Goal: Information Seeking & Learning: Learn about a topic

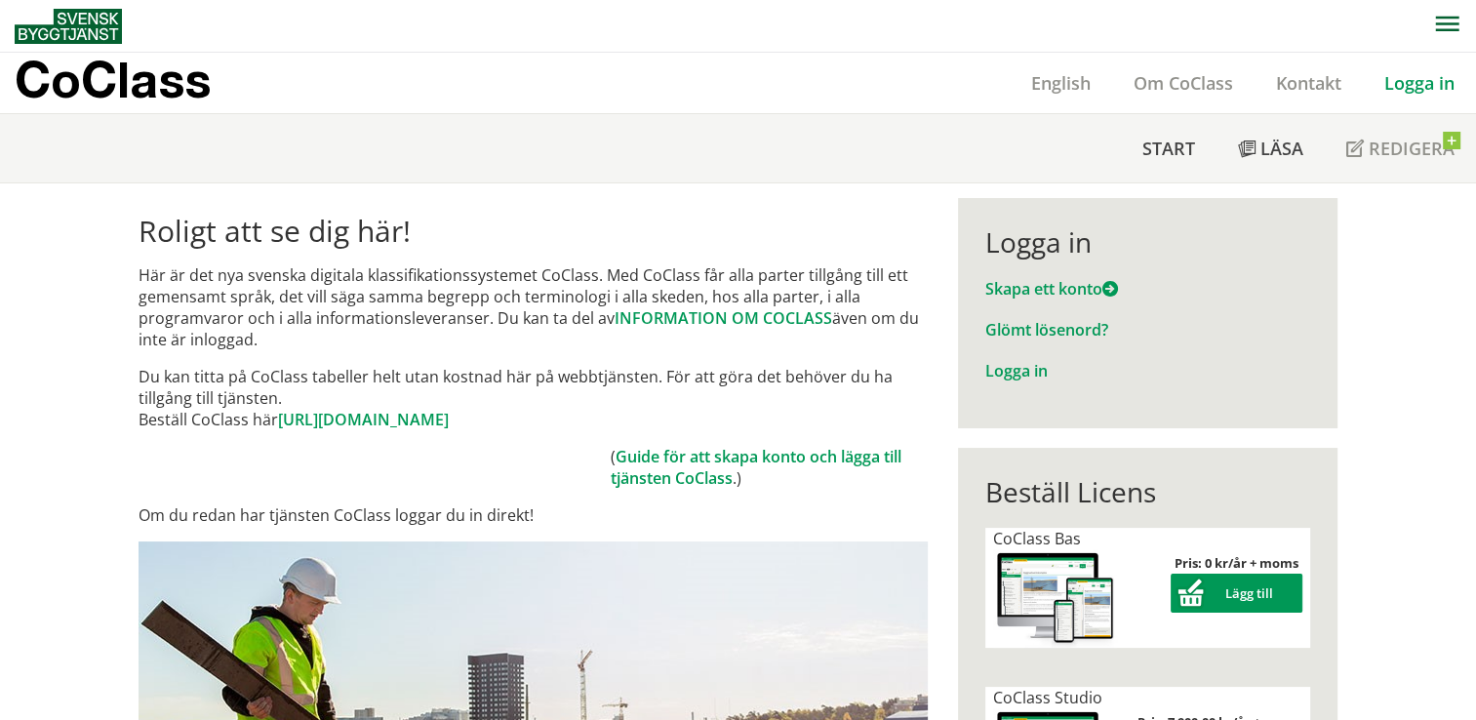
click at [1416, 80] on link "Logga in" at bounding box center [1418, 82] width 113 height 23
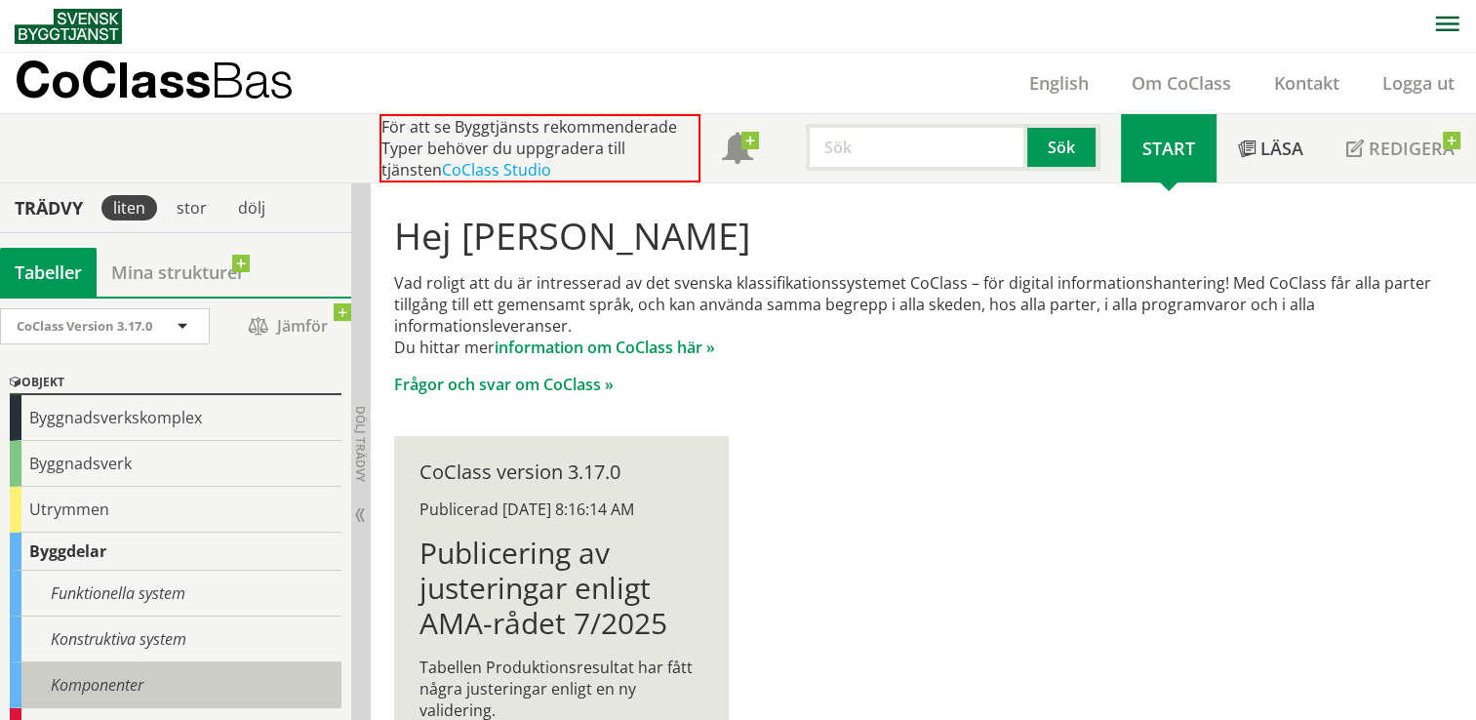
click at [131, 681] on div "Komponenter" at bounding box center [176, 685] width 332 height 46
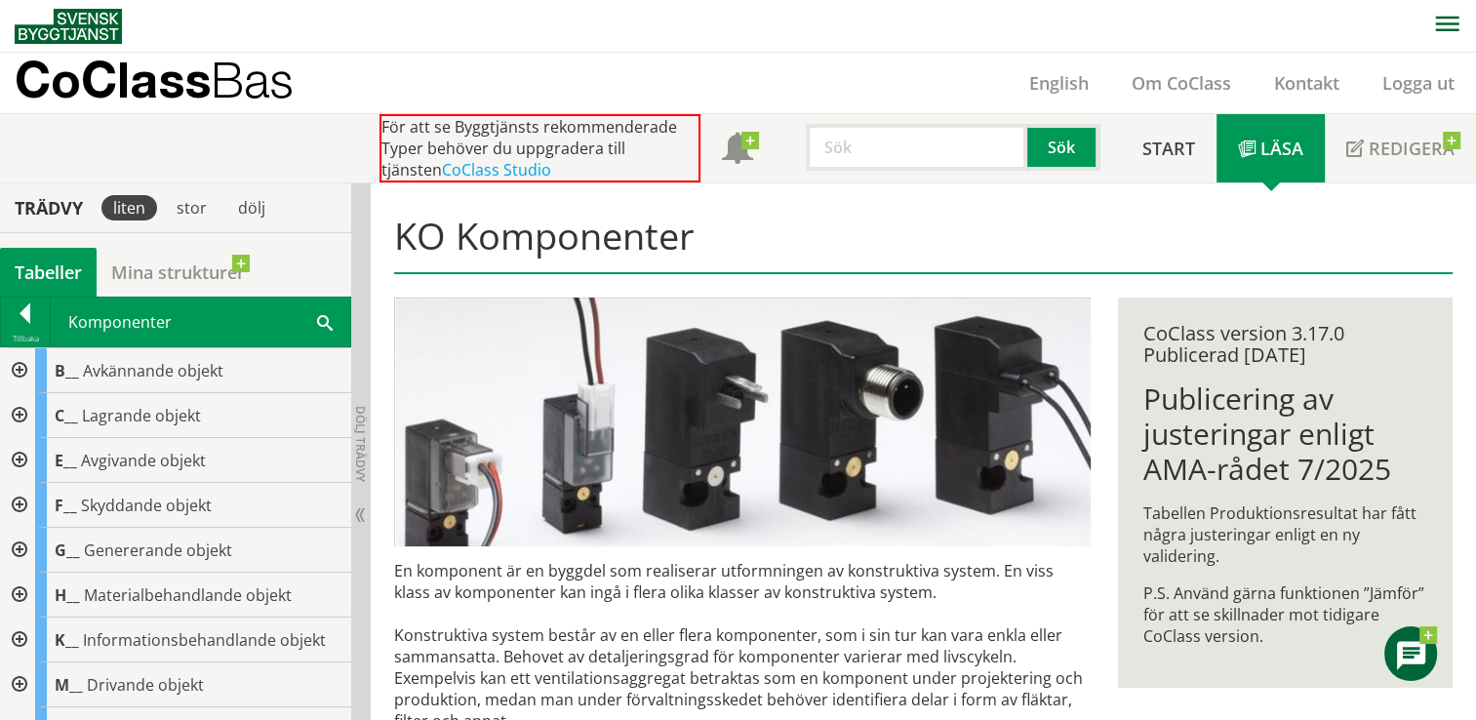
click at [325, 323] on span at bounding box center [325, 321] width 16 height 20
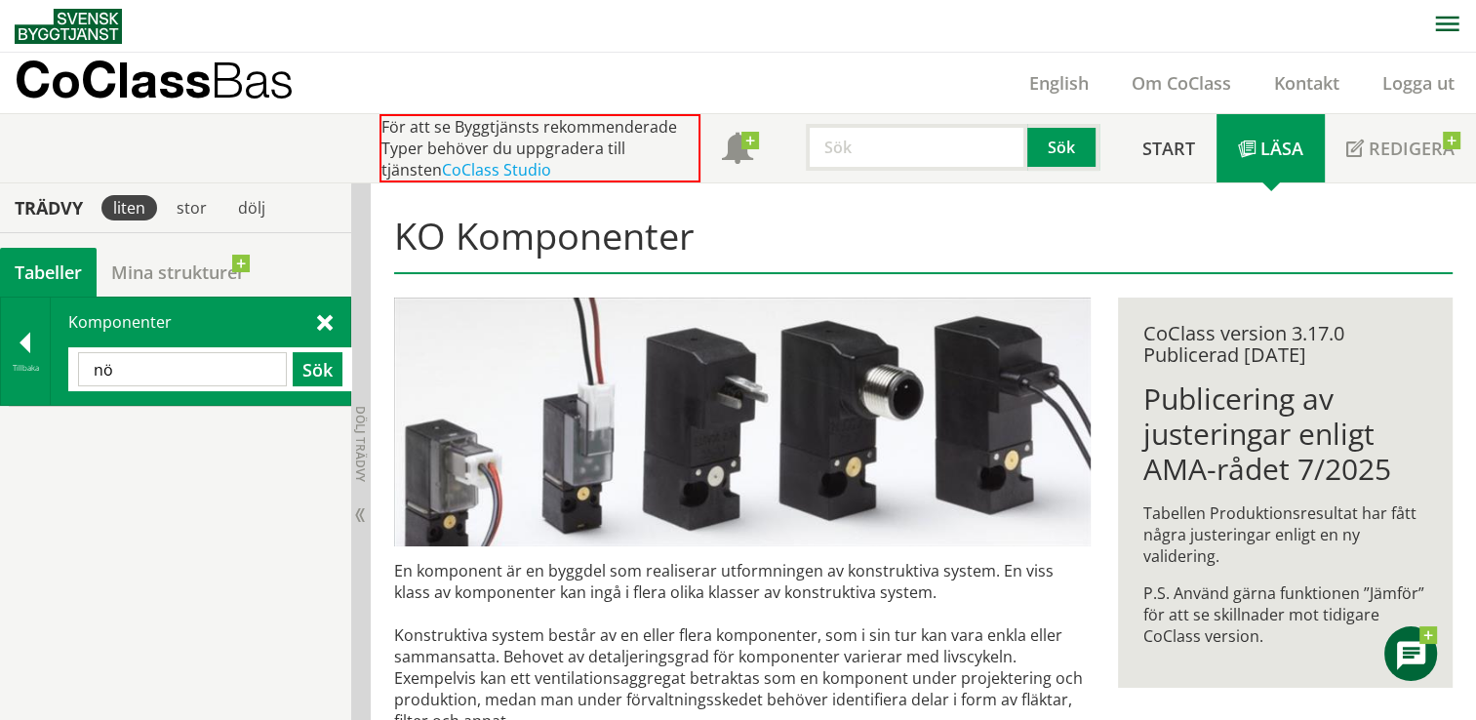
type input "n"
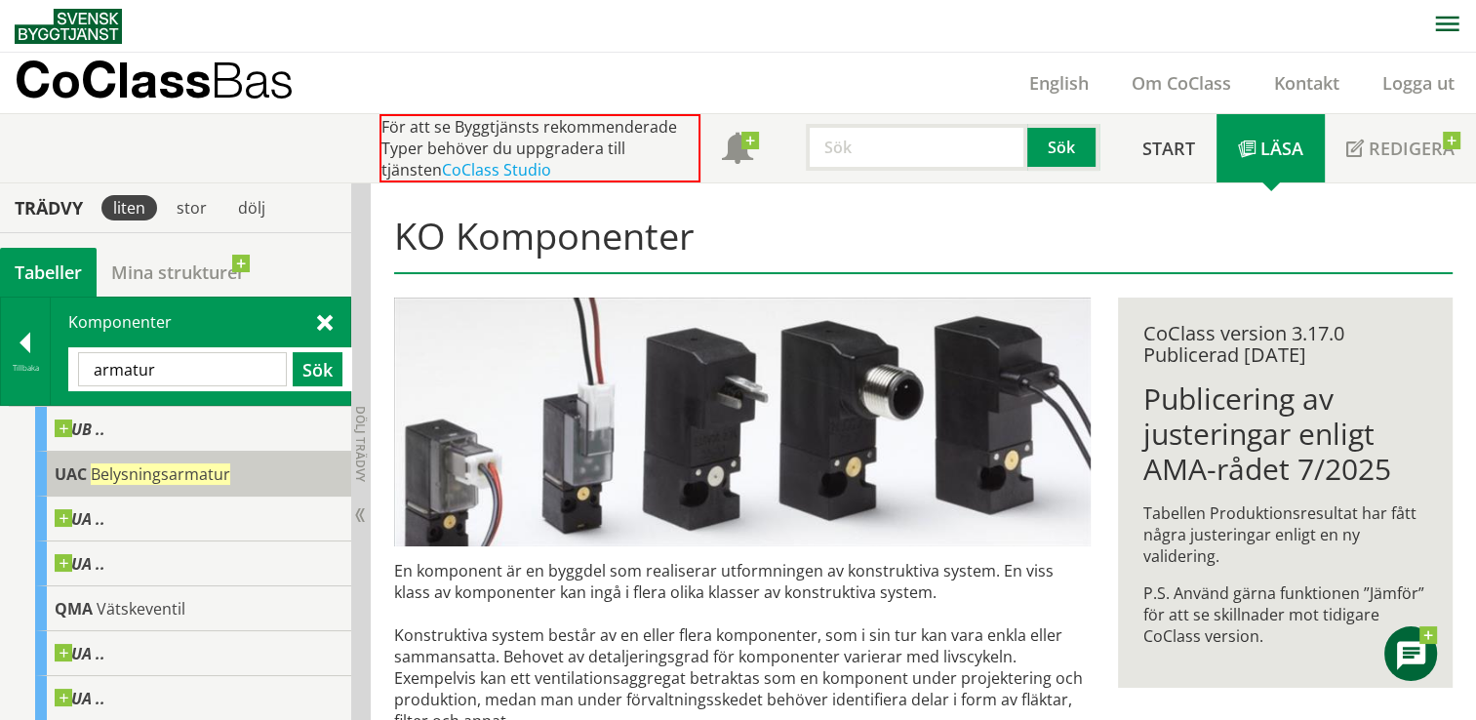
click at [149, 474] on span "Belysningsarmatur" at bounding box center [160, 473] width 139 height 21
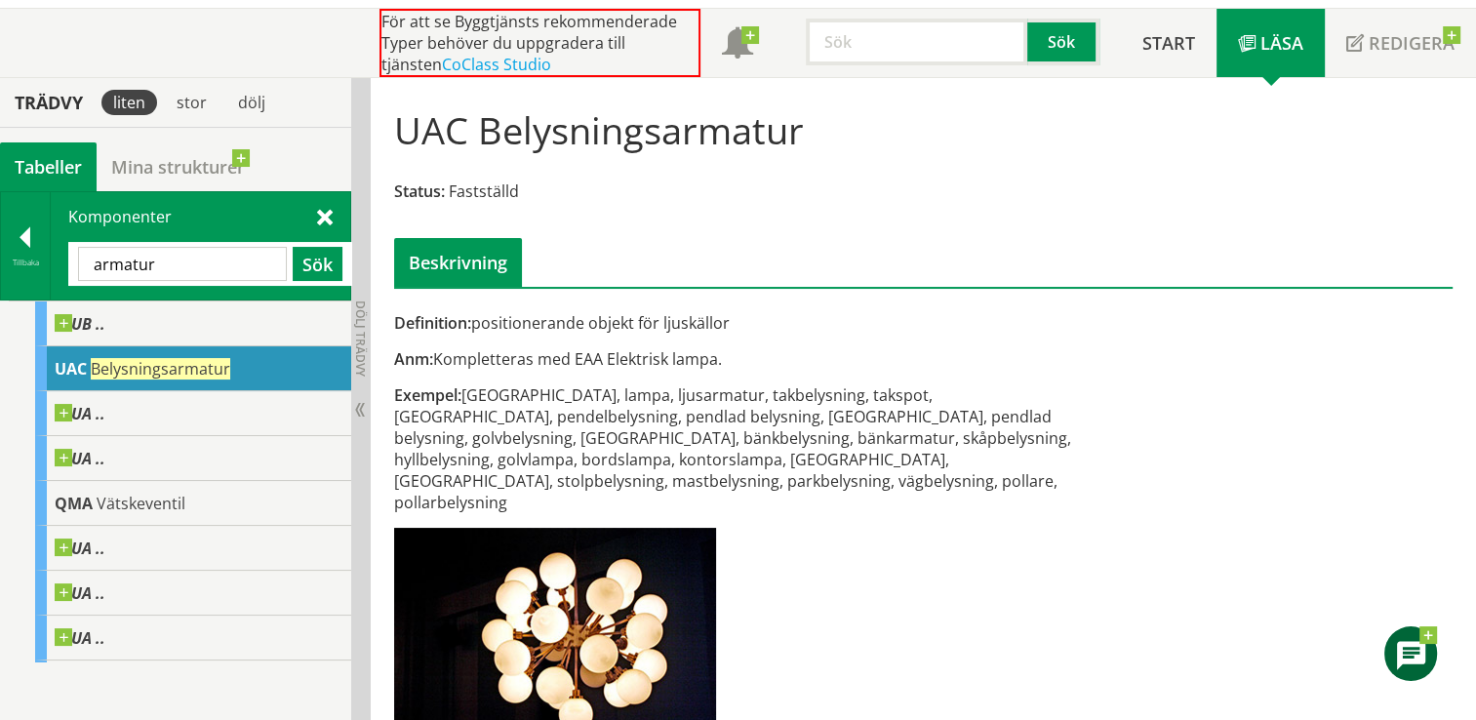
scroll to position [106, 0]
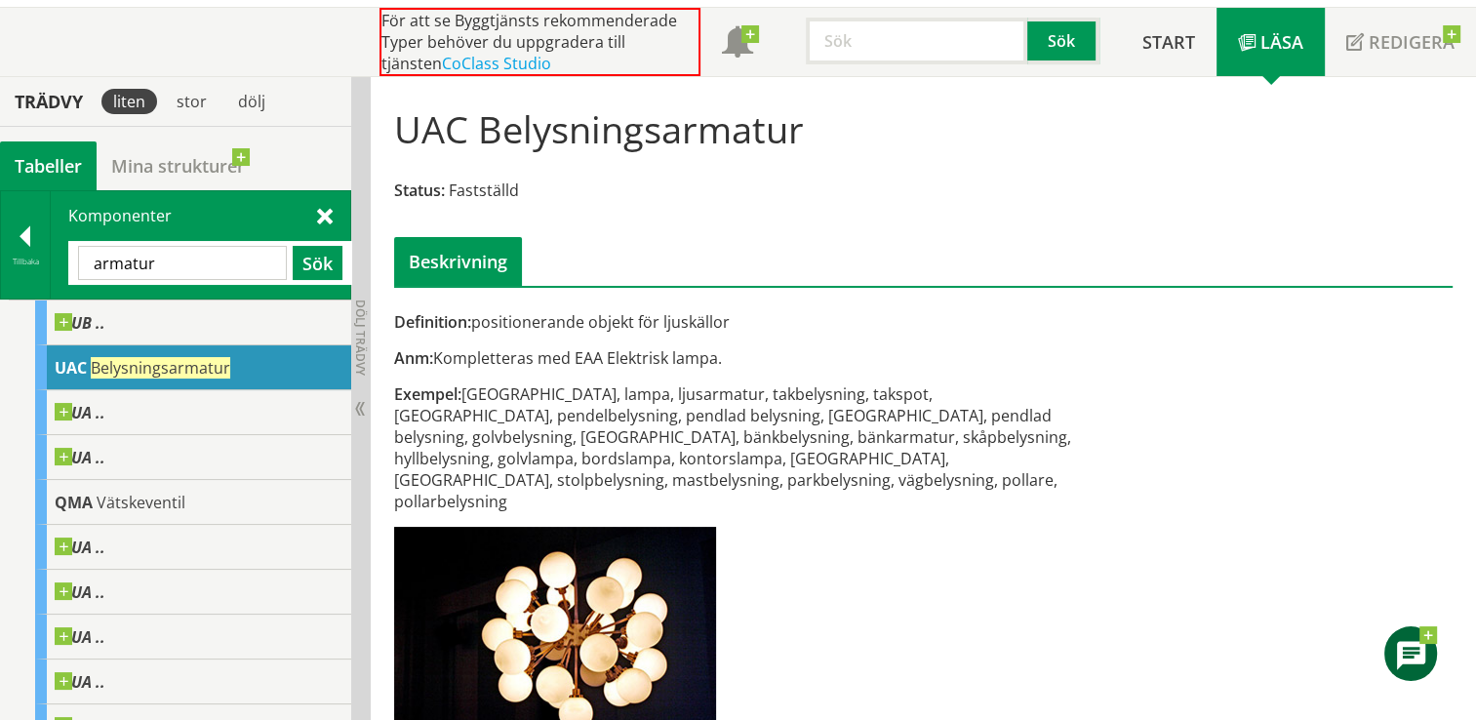
drag, startPoint x: 899, startPoint y: 457, endPoint x: 869, endPoint y: 467, distance: 31.8
click at [869, 467] on div "Definition: positionerande objekt för ljuskällor Anm: Kompletteras med EAA Elek…" at bounding box center [742, 533] width 724 height 444
drag, startPoint x: 808, startPoint y: 456, endPoint x: 825, endPoint y: 455, distance: 17.6
click at [825, 455] on div "Exempel: Armatur, lampa, ljusarmatur, takbelysning, takspot, taklampa, pendelbe…" at bounding box center [742, 447] width 697 height 129
drag, startPoint x: 814, startPoint y: 454, endPoint x: 866, endPoint y: 454, distance: 51.7
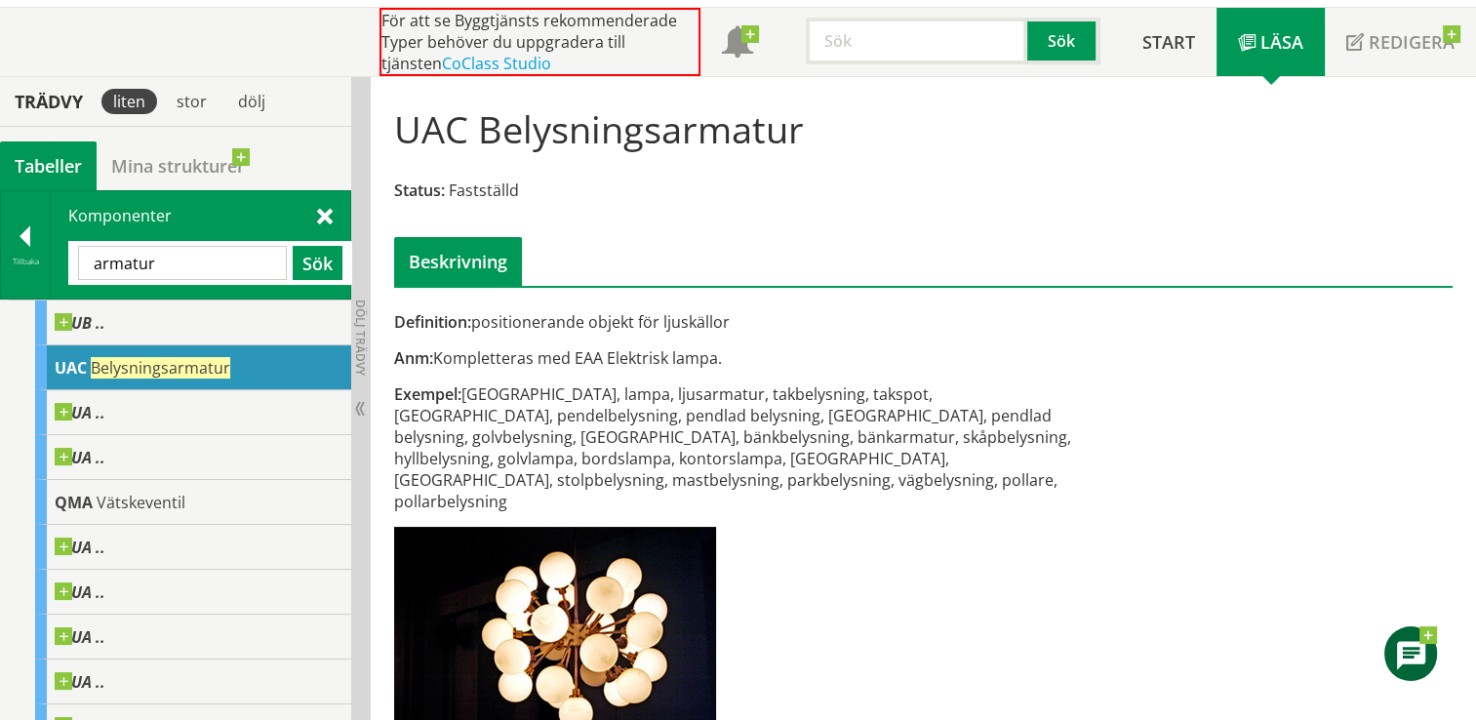
click at [866, 454] on div "Exempel: Armatur, lampa, ljusarmatur, takbelysning, takspot, taklampa, pendelbe…" at bounding box center [742, 447] width 697 height 129
drag, startPoint x: 826, startPoint y: 462, endPoint x: 862, endPoint y: 461, distance: 36.1
click at [862, 461] on div "Exempel: Armatur, lampa, ljusarmatur, takbelysning, takspot, taklampa, pendelbe…" at bounding box center [742, 447] width 697 height 129
click at [158, 267] on input "armatur" at bounding box center [182, 263] width 209 height 34
type input "a"
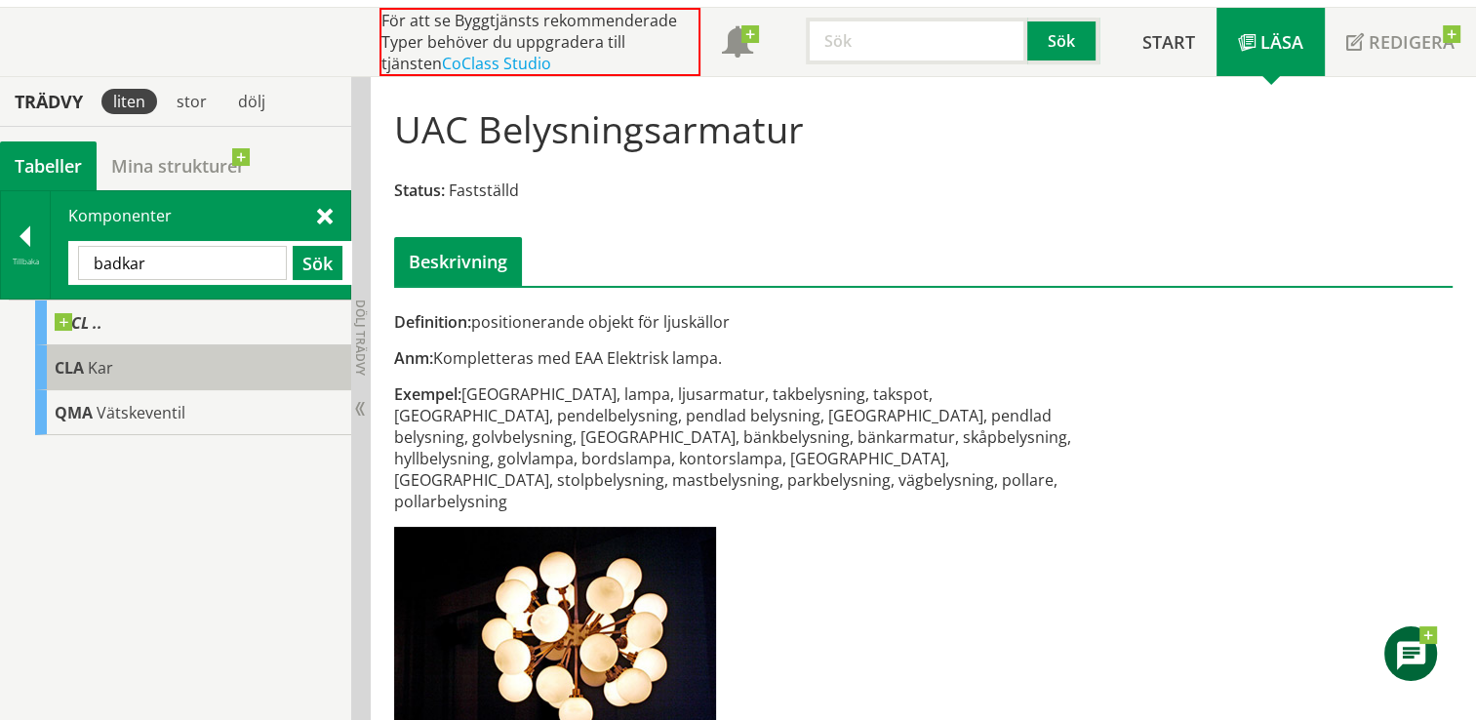
click at [100, 361] on span "Kar" at bounding box center [100, 367] width 25 height 21
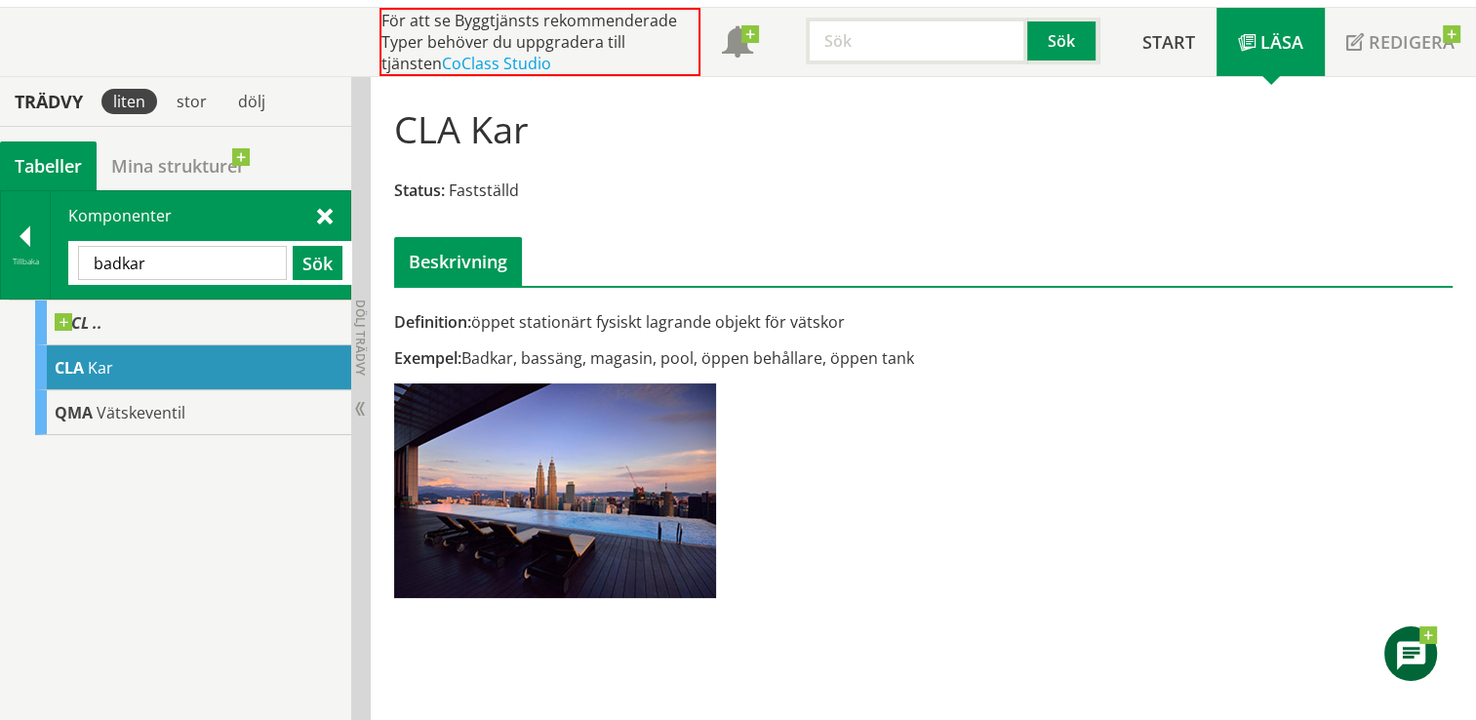
click at [185, 255] on input "badkar" at bounding box center [182, 263] width 209 height 34
type input "b"
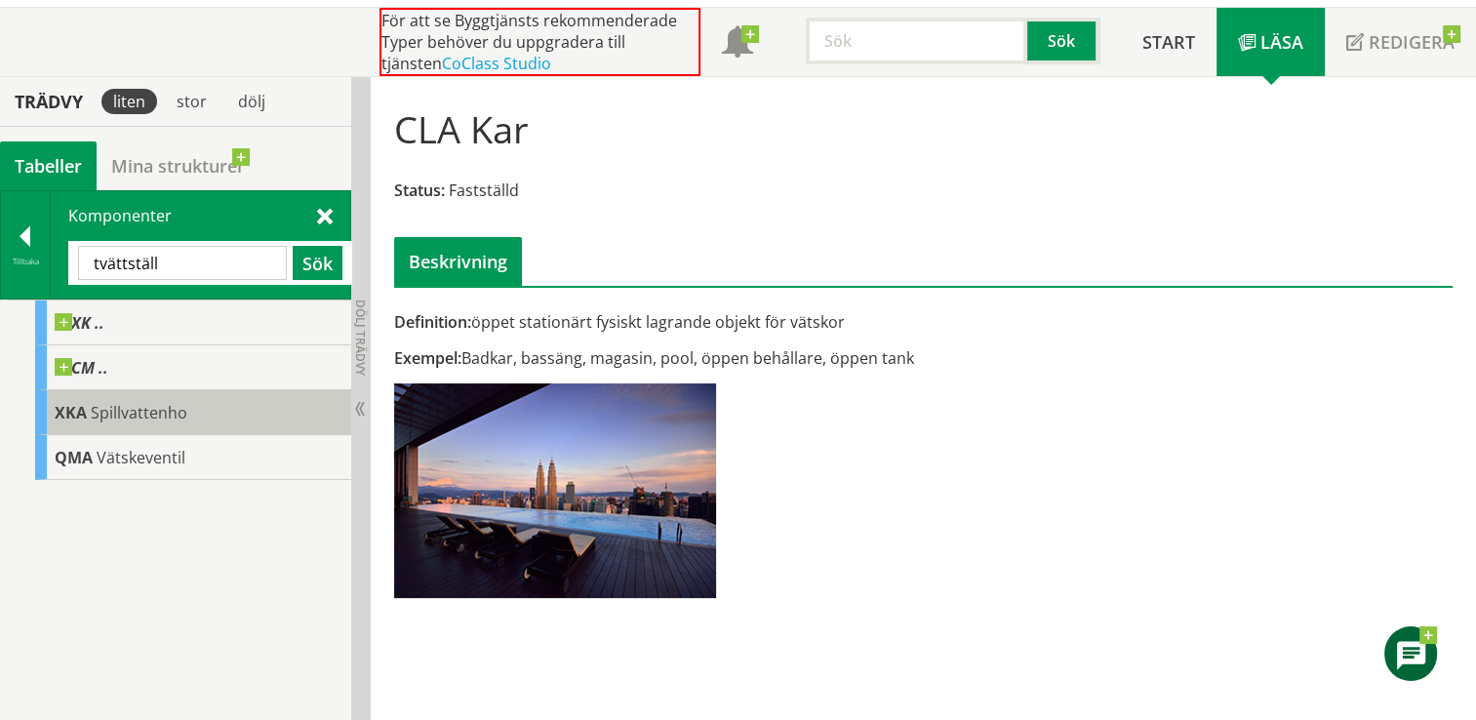
click at [152, 412] on span "Spillvattenho" at bounding box center [139, 412] width 97 height 21
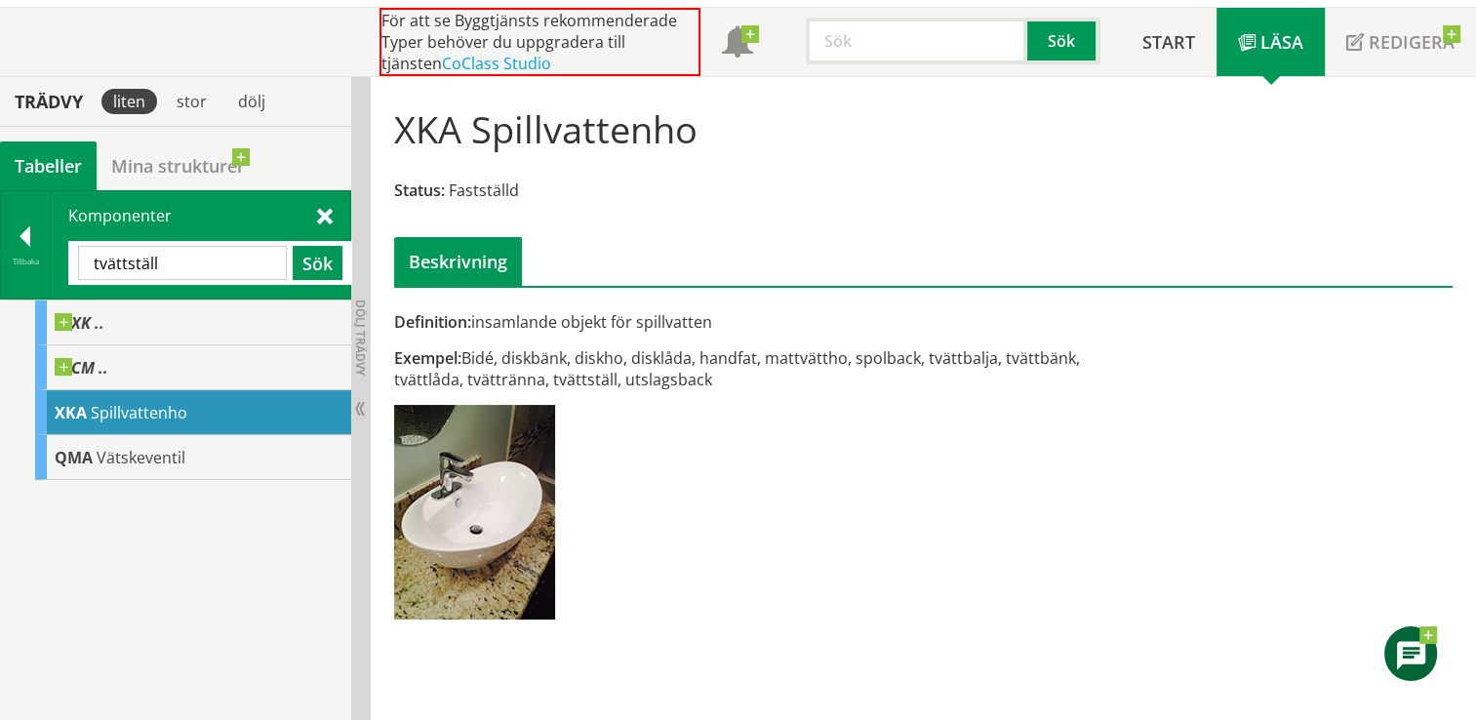
drag, startPoint x: 174, startPoint y: 255, endPoint x: 90, endPoint y: 263, distance: 84.3
click at [90, 263] on input "tvättställ" at bounding box center [182, 263] width 209 height 34
paste input "WC-sto"
click at [322, 258] on button "Sök" at bounding box center [318, 263] width 50 height 34
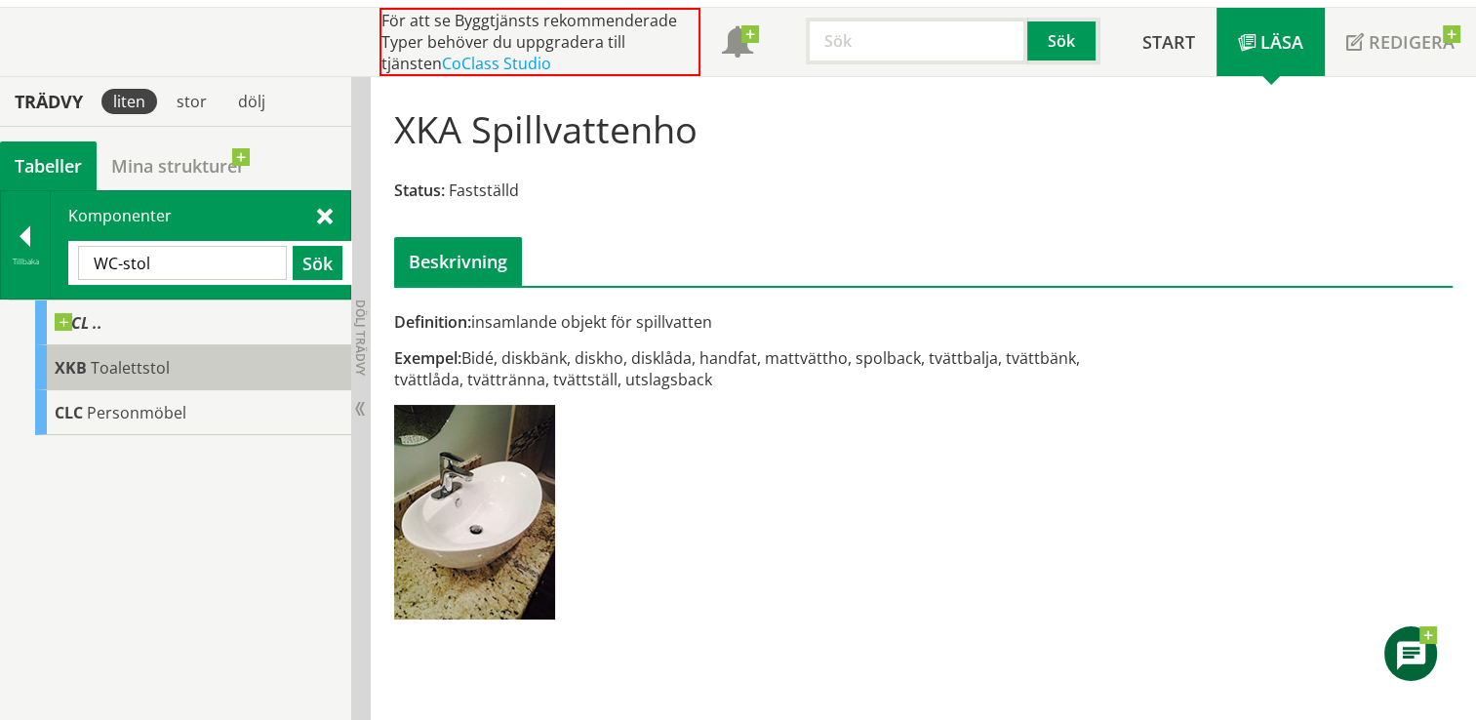
click at [148, 360] on span "Toalettstol" at bounding box center [130, 367] width 79 height 21
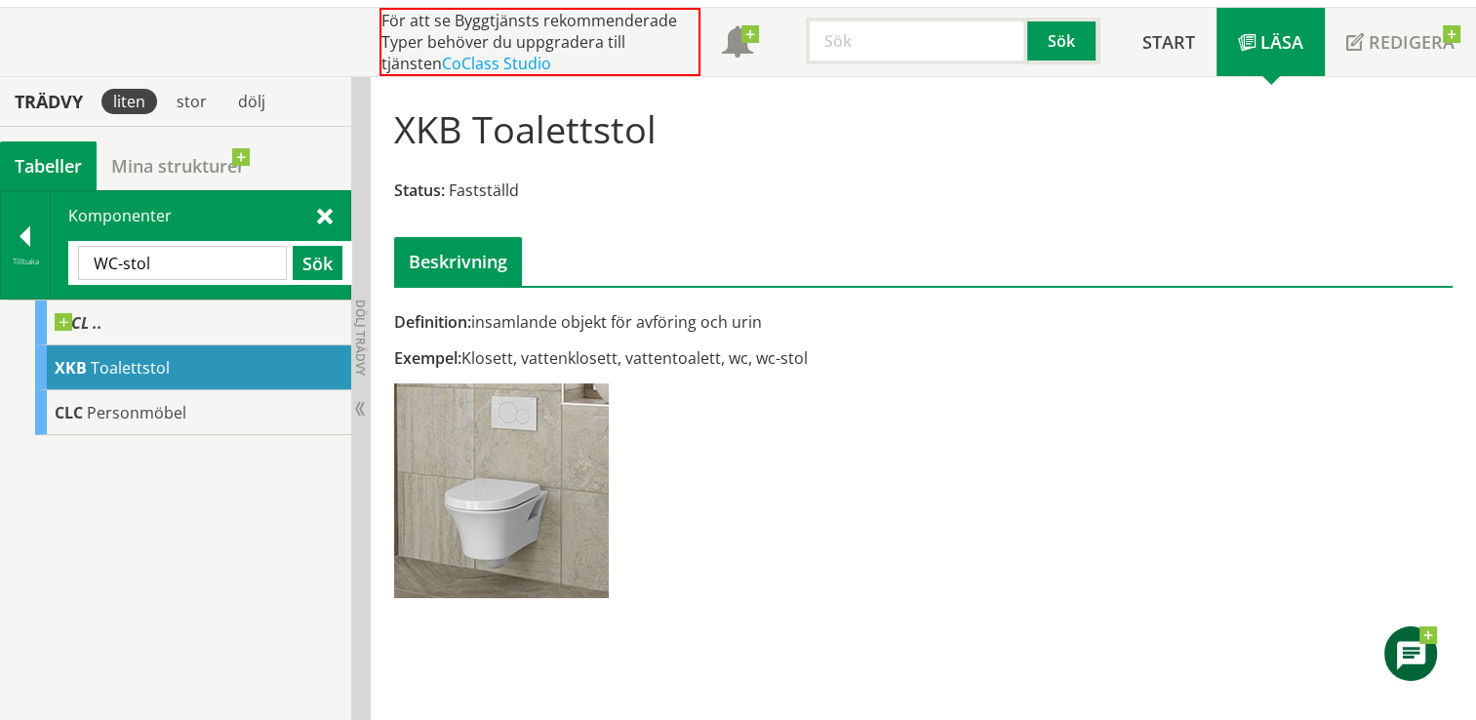
drag, startPoint x: 168, startPoint y: 259, endPoint x: 78, endPoint y: 258, distance: 89.7
click at [78, 258] on input "WC-stol" at bounding box center [182, 263] width 209 height 34
paste input "Tvättmaskin/Torktumlare"
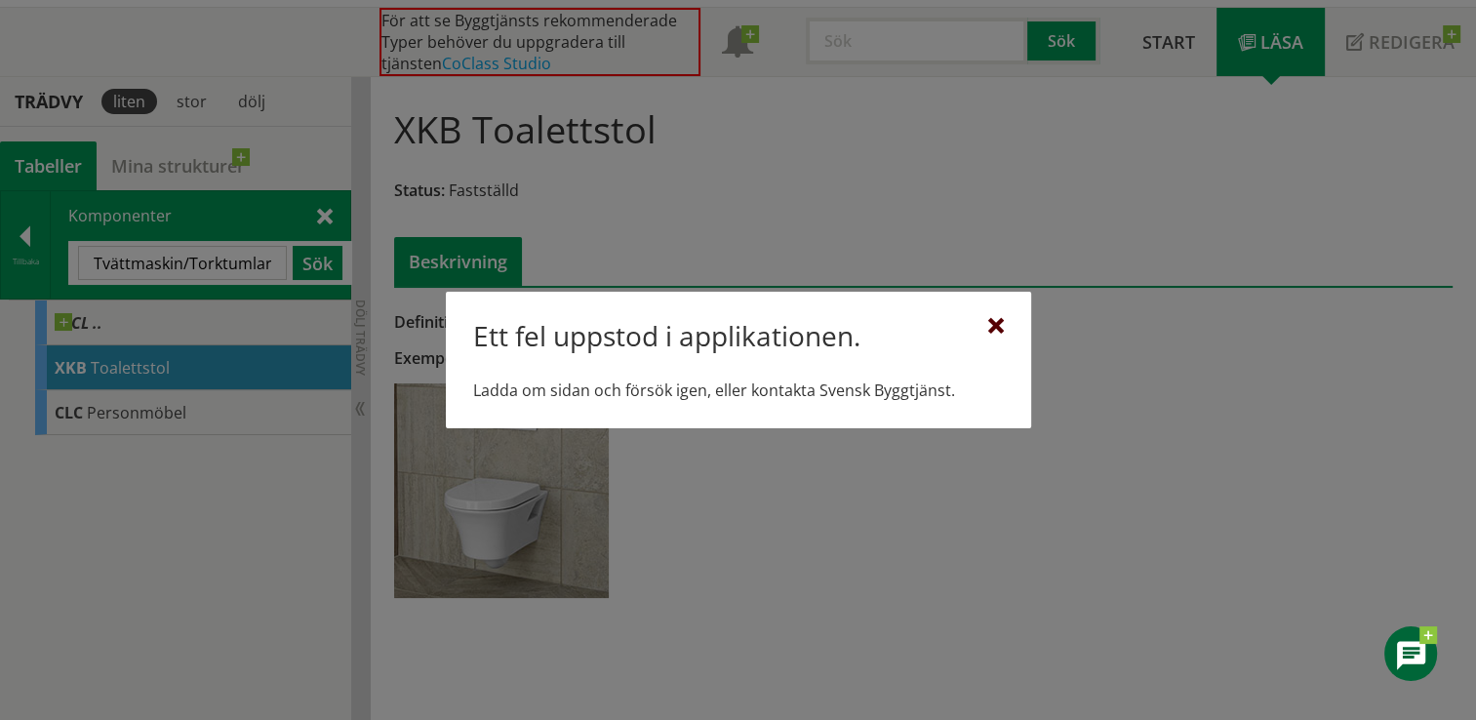
click at [1001, 326] on div at bounding box center [996, 327] width 16 height 16
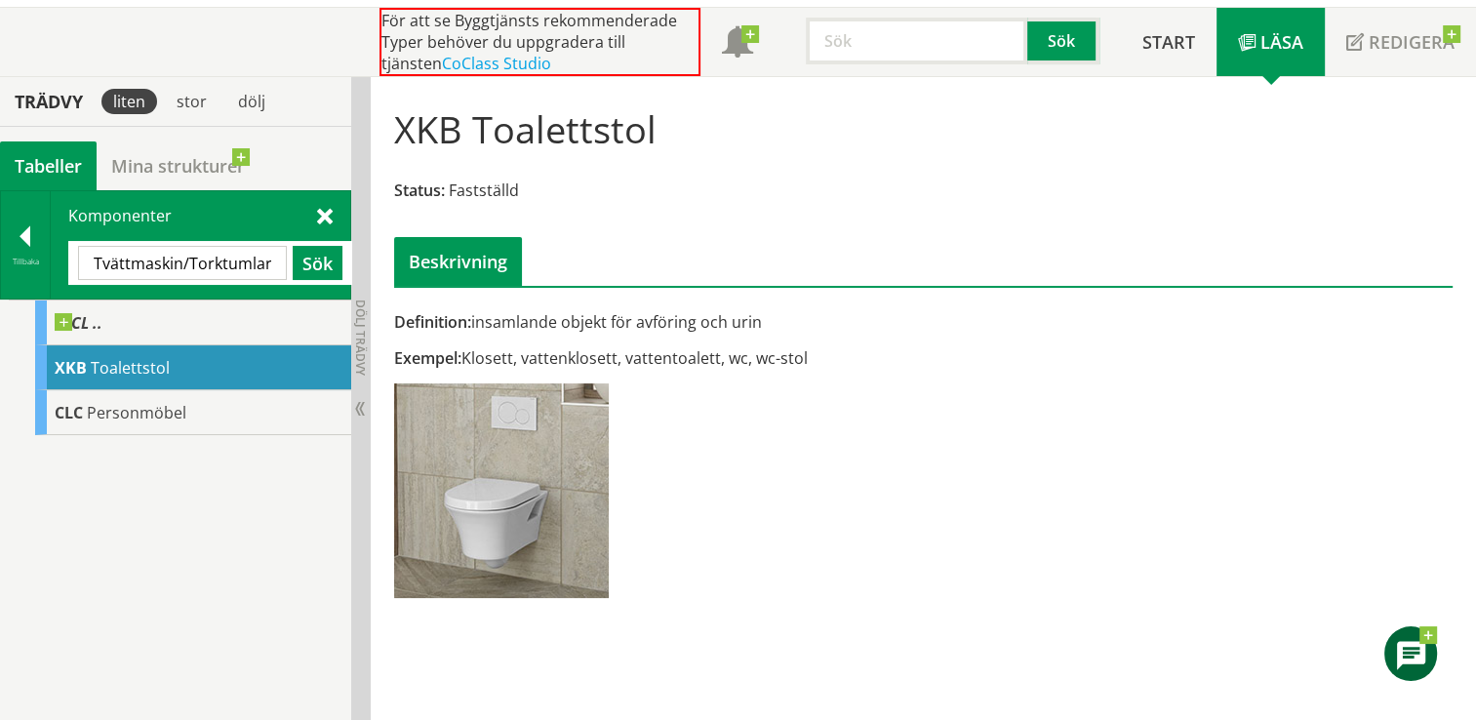
click at [258, 259] on input "Tvättmaskin/Torktumlare" at bounding box center [182, 263] width 209 height 34
click at [187, 264] on input "Tvättmaskin/Torktumlare" at bounding box center [182, 263] width 209 height 34
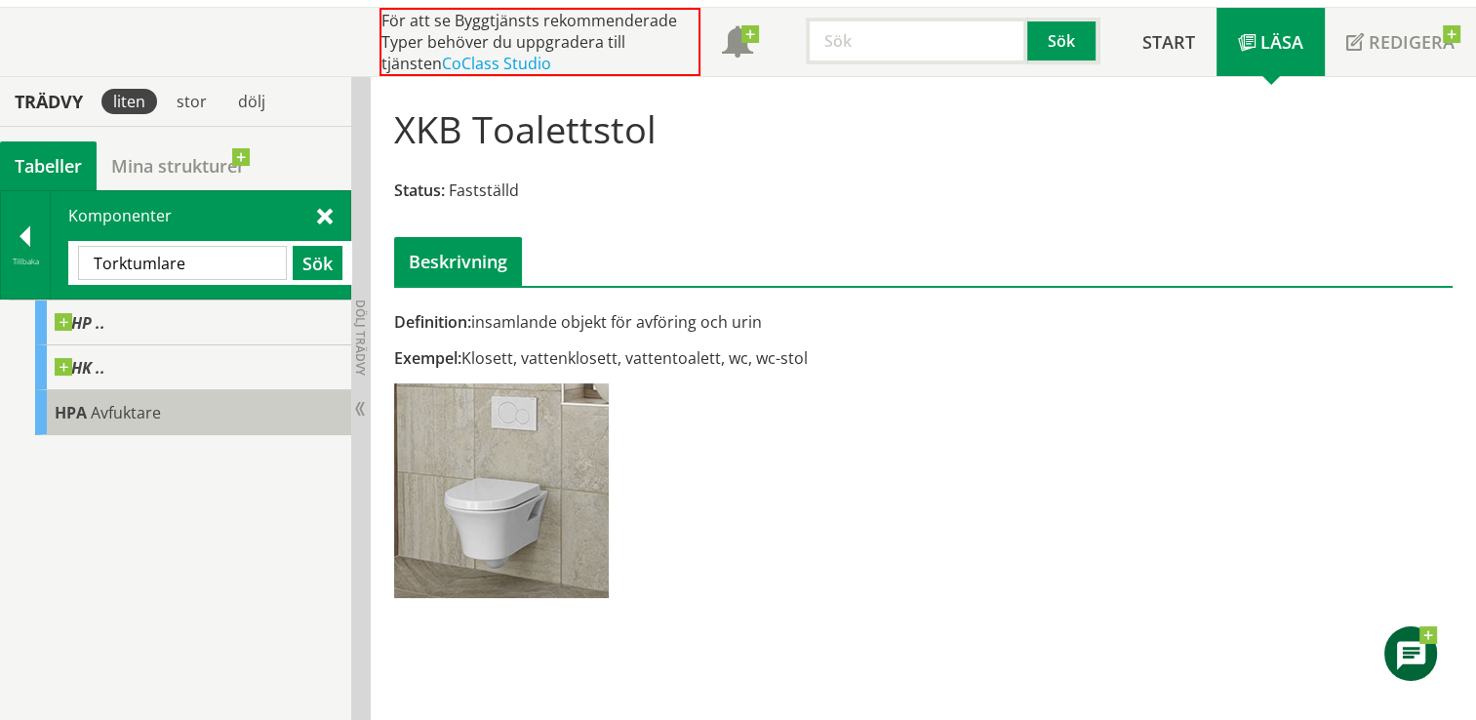
click at [102, 414] on span "Avfuktare" at bounding box center [126, 412] width 70 height 21
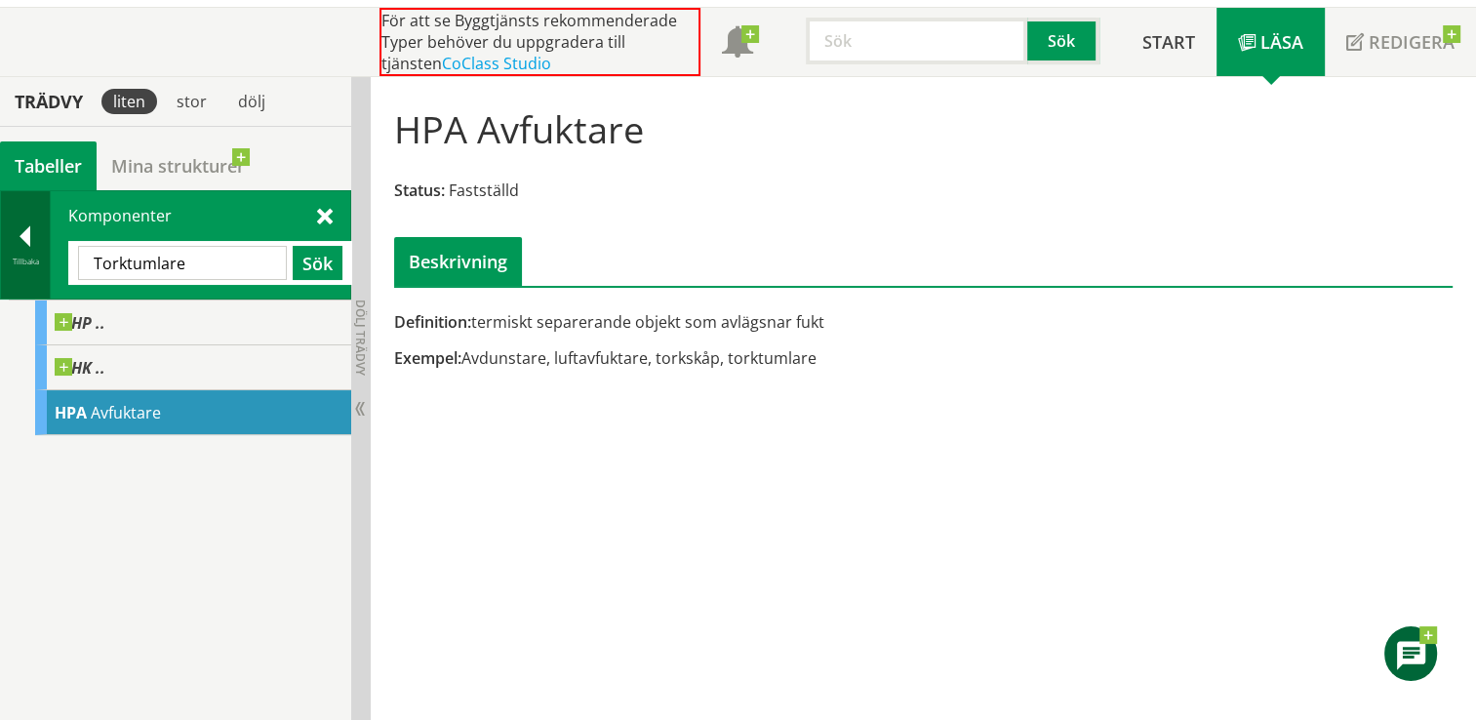
drag, startPoint x: 199, startPoint y: 257, endPoint x: 20, endPoint y: 270, distance: 179.9
click at [20, 270] on div "Tillbaka Komponenter Torktumlare Sök" at bounding box center [175, 244] width 351 height 109
paste input "Tvättmaskin/"
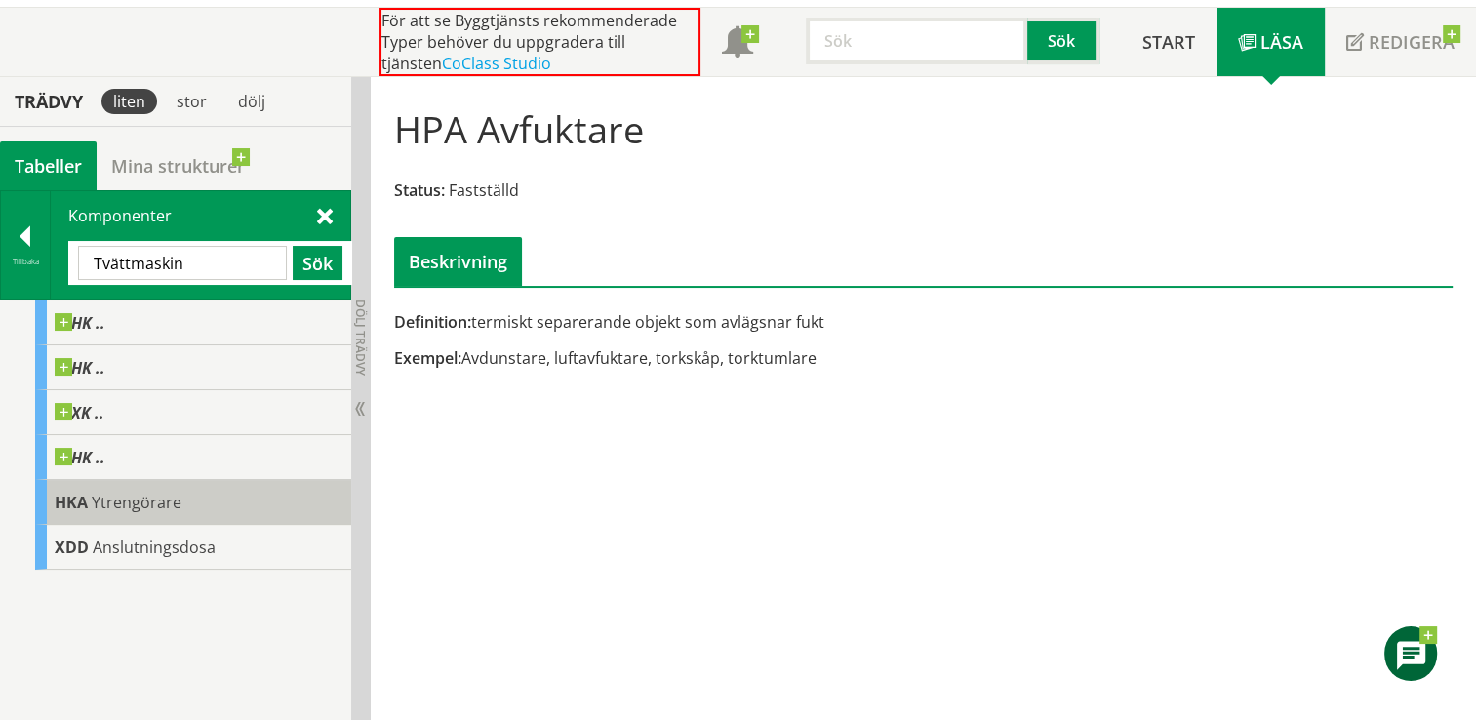
click at [207, 507] on div "HKA Ytrengörare" at bounding box center [193, 502] width 316 height 45
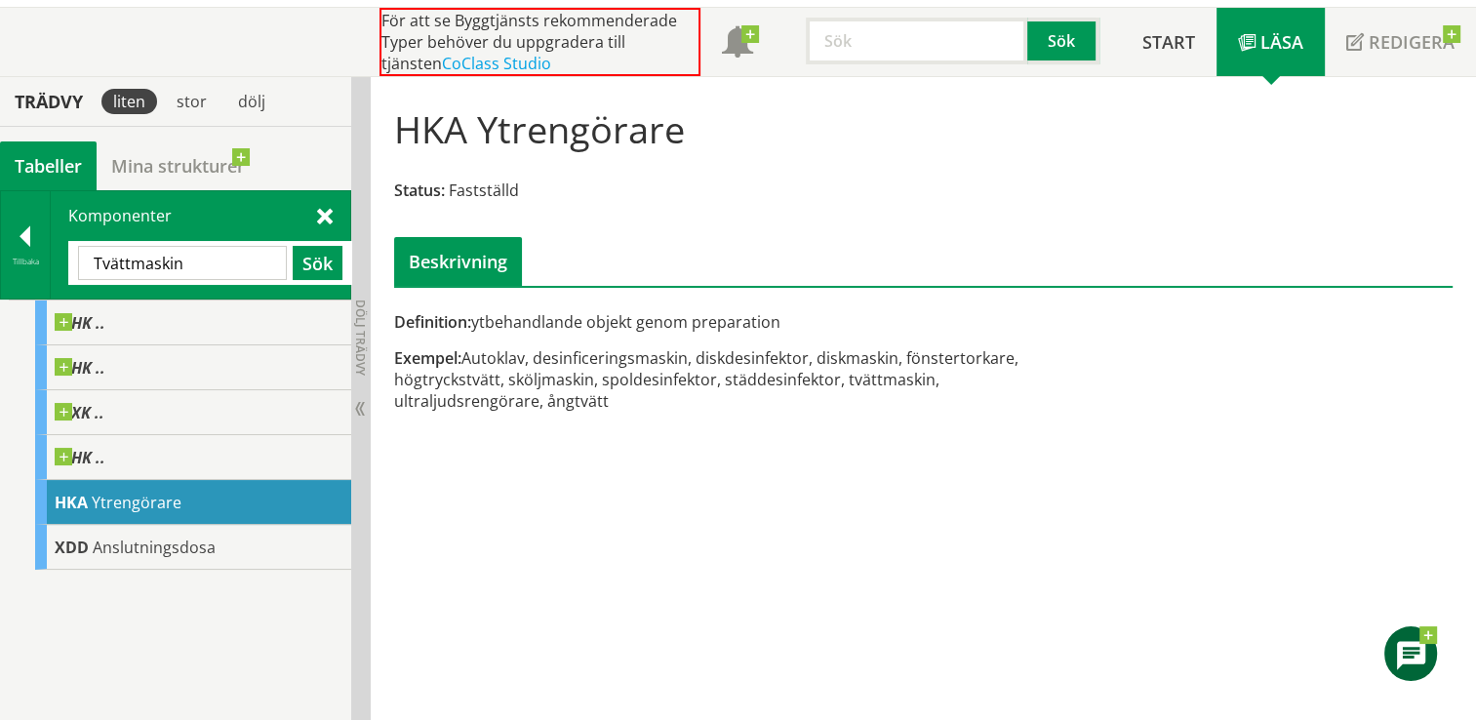
drag, startPoint x: 169, startPoint y: 260, endPoint x: 57, endPoint y: 277, distance: 113.4
click at [57, 277] on div "Komponenter Tvättmaskin Sök" at bounding box center [200, 244] width 299 height 107
paste input "Kyl/Frys"
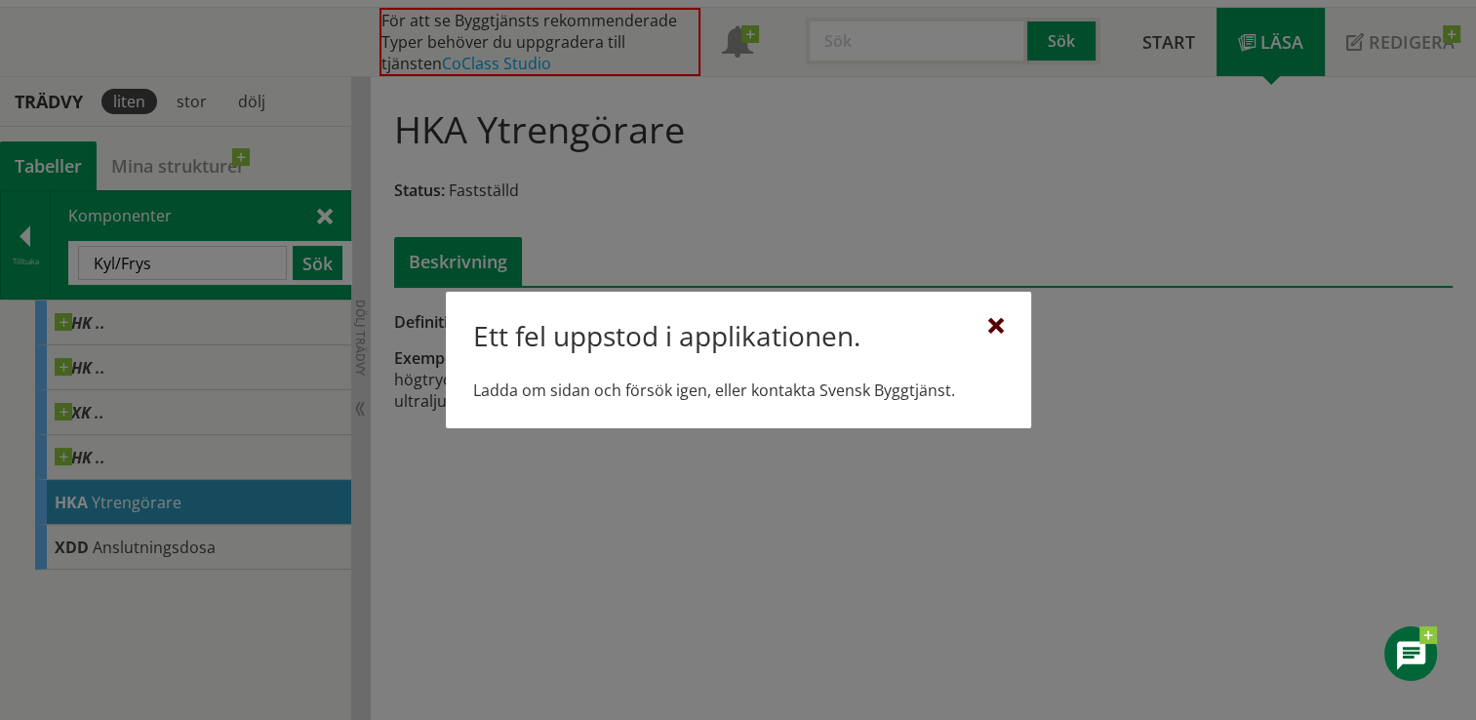
click at [995, 326] on div at bounding box center [996, 327] width 16 height 16
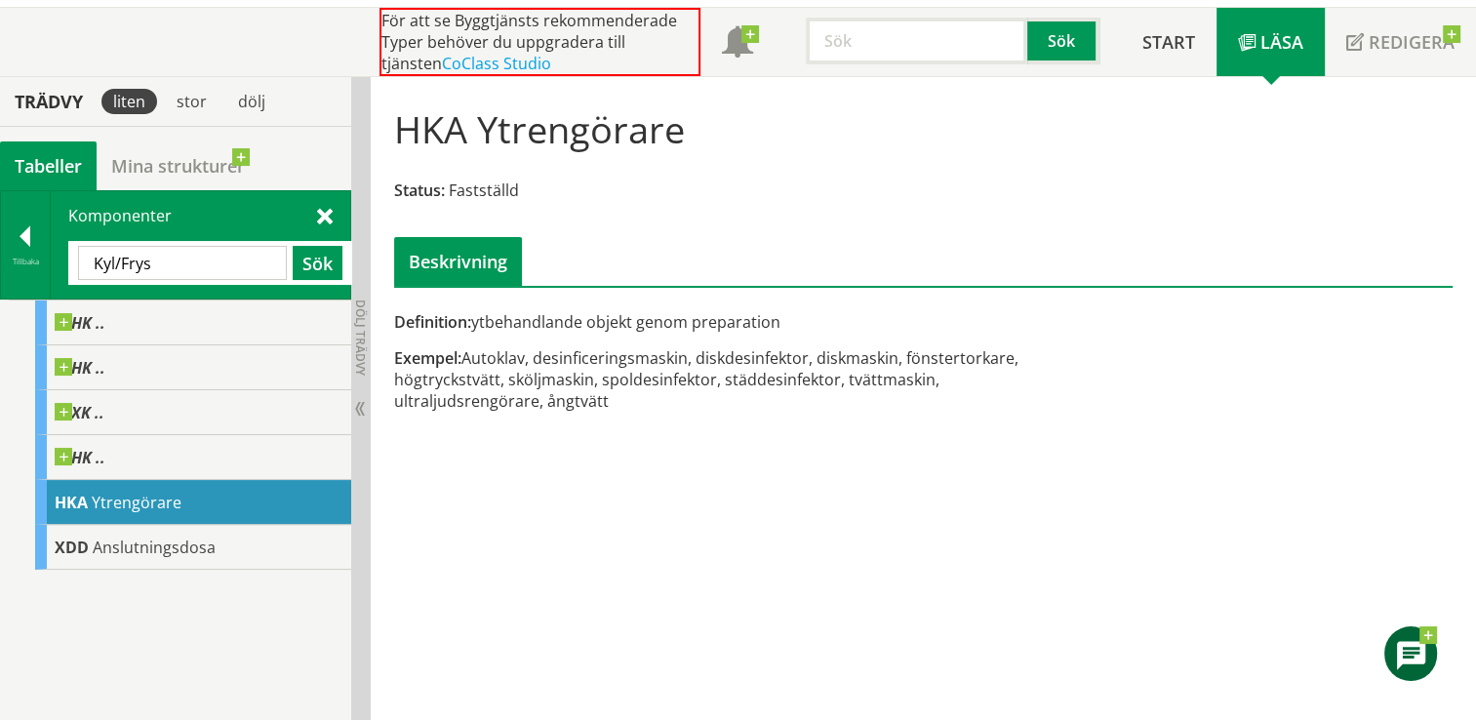
click at [190, 256] on input "Kyl/Frys" at bounding box center [182, 263] width 209 height 34
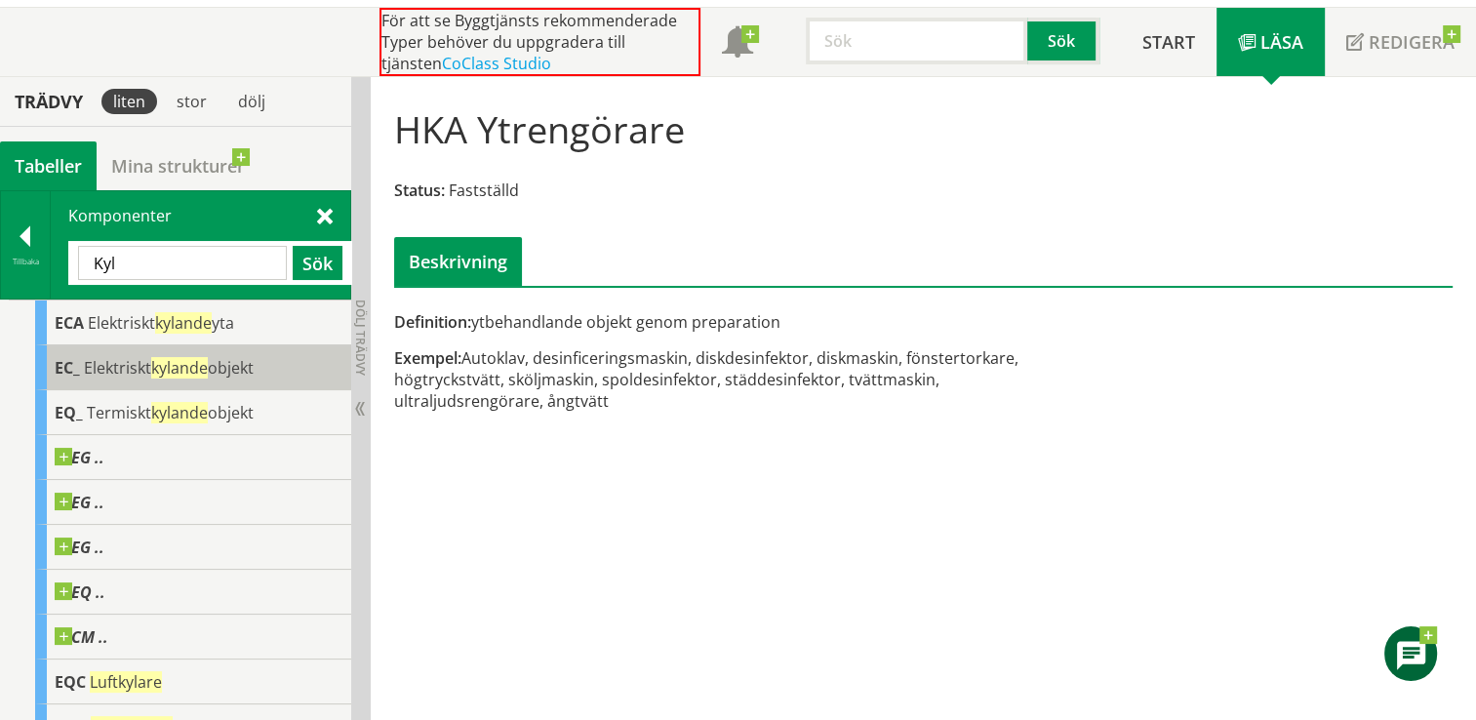
click at [207, 366] on span "kylande" at bounding box center [179, 367] width 57 height 21
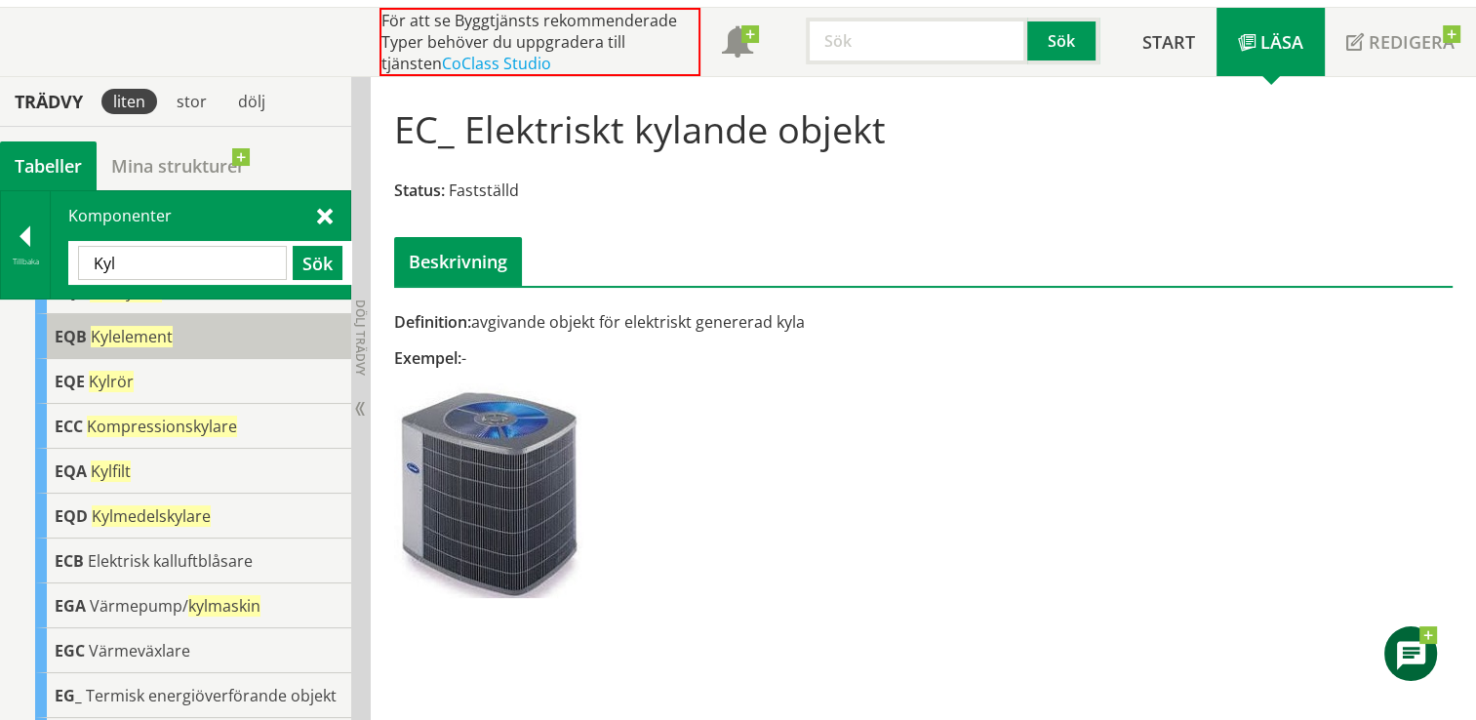
scroll to position [492, 0]
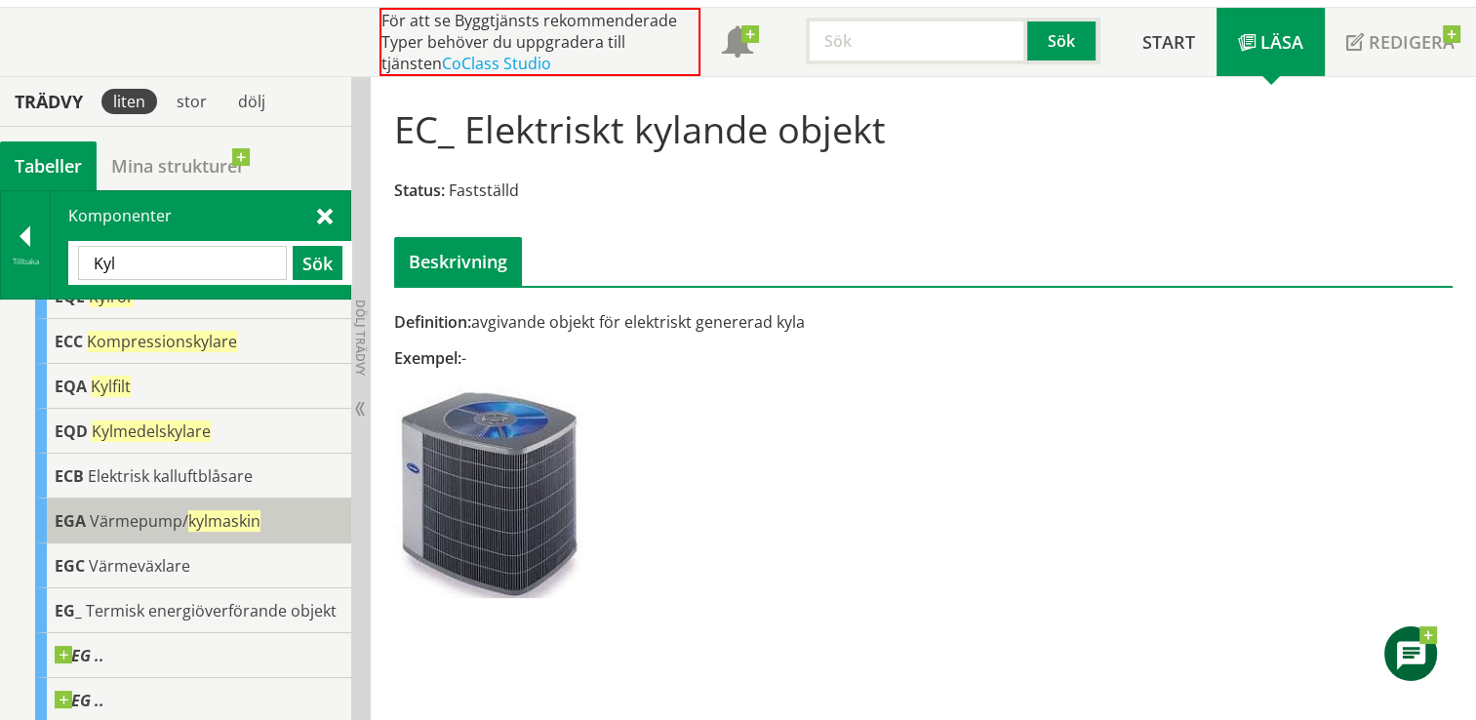
click at [195, 510] on span "kylmaskin" at bounding box center [224, 520] width 72 height 21
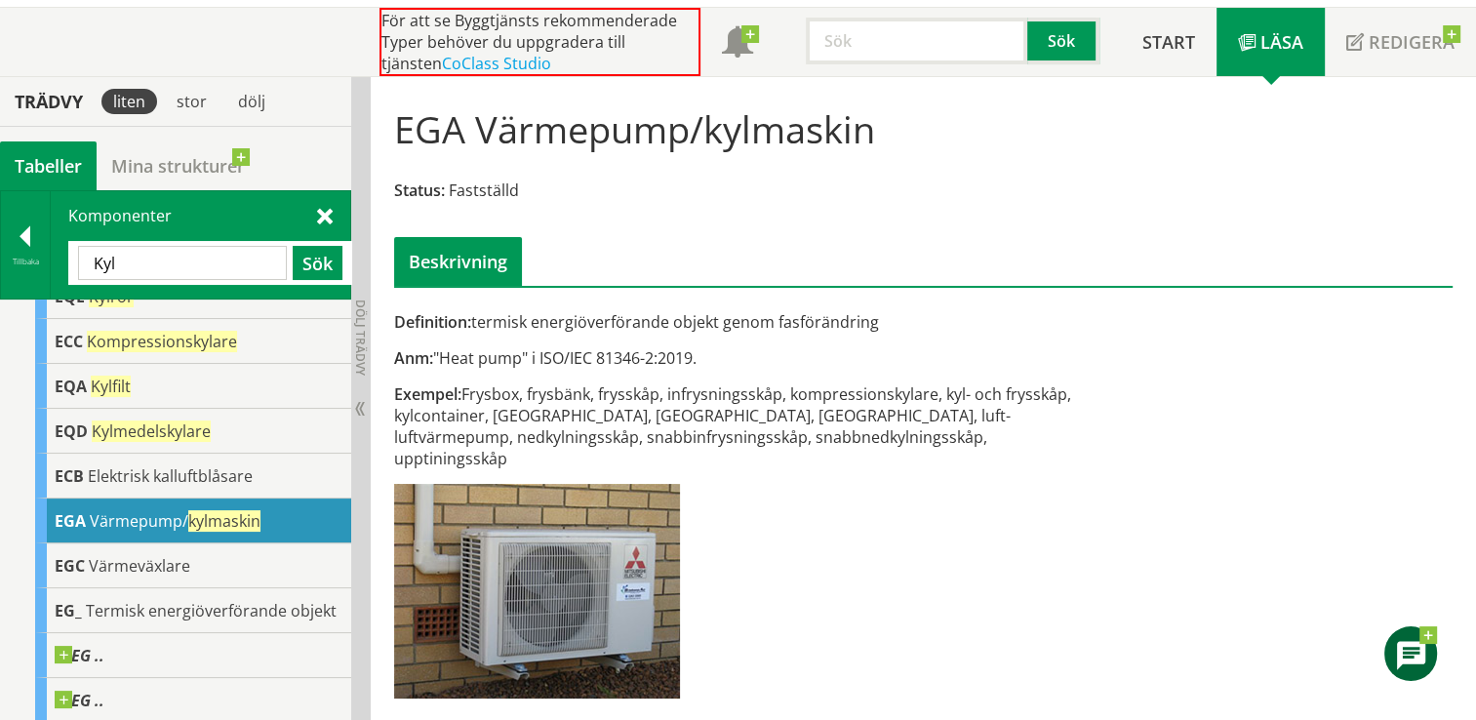
drag, startPoint x: 682, startPoint y: 416, endPoint x: 655, endPoint y: 414, distance: 26.5
click at [655, 414] on div "Exempel: Frysbox, frysbänk, frysskåp, infrysningsskåp, kompressionskylare, kyl-…" at bounding box center [742, 426] width 697 height 86
click at [184, 256] on input "Kyl" at bounding box center [182, 263] width 209 height 34
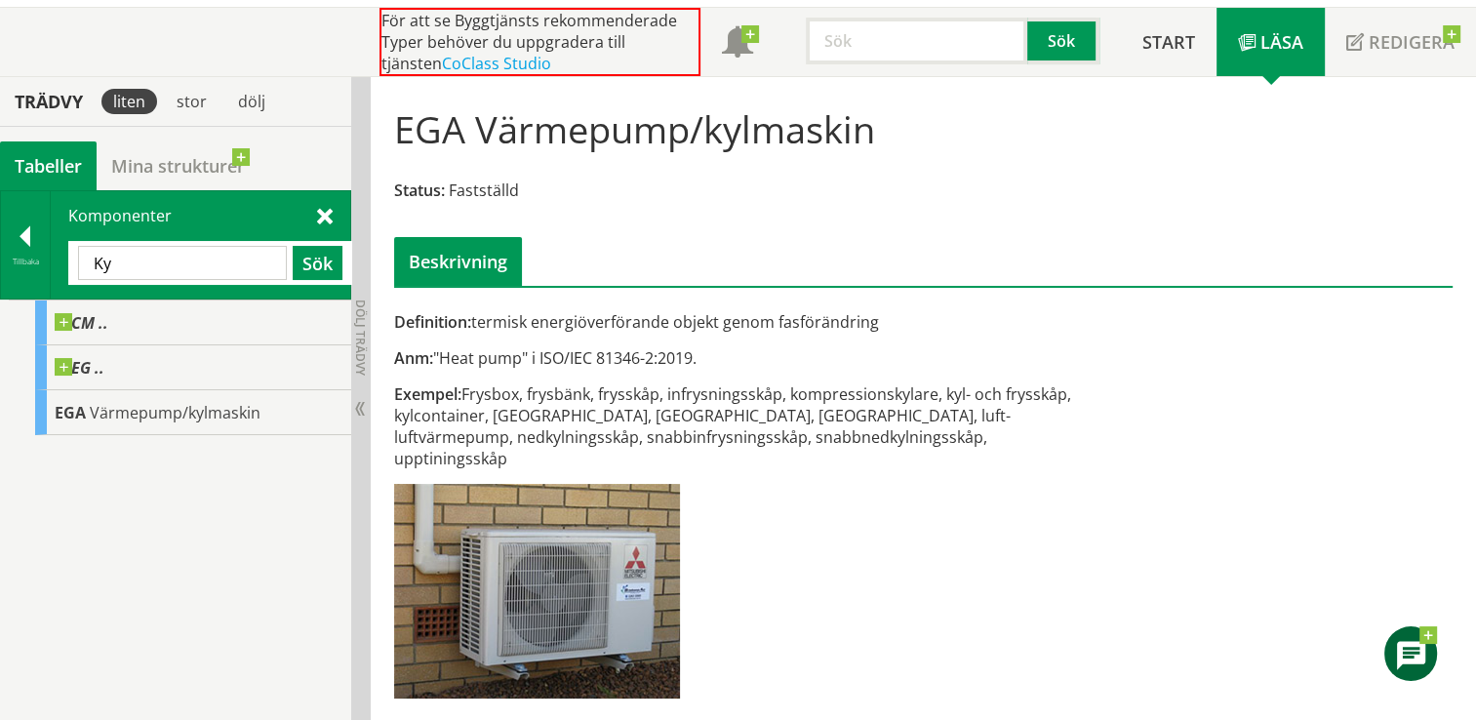
type input "K"
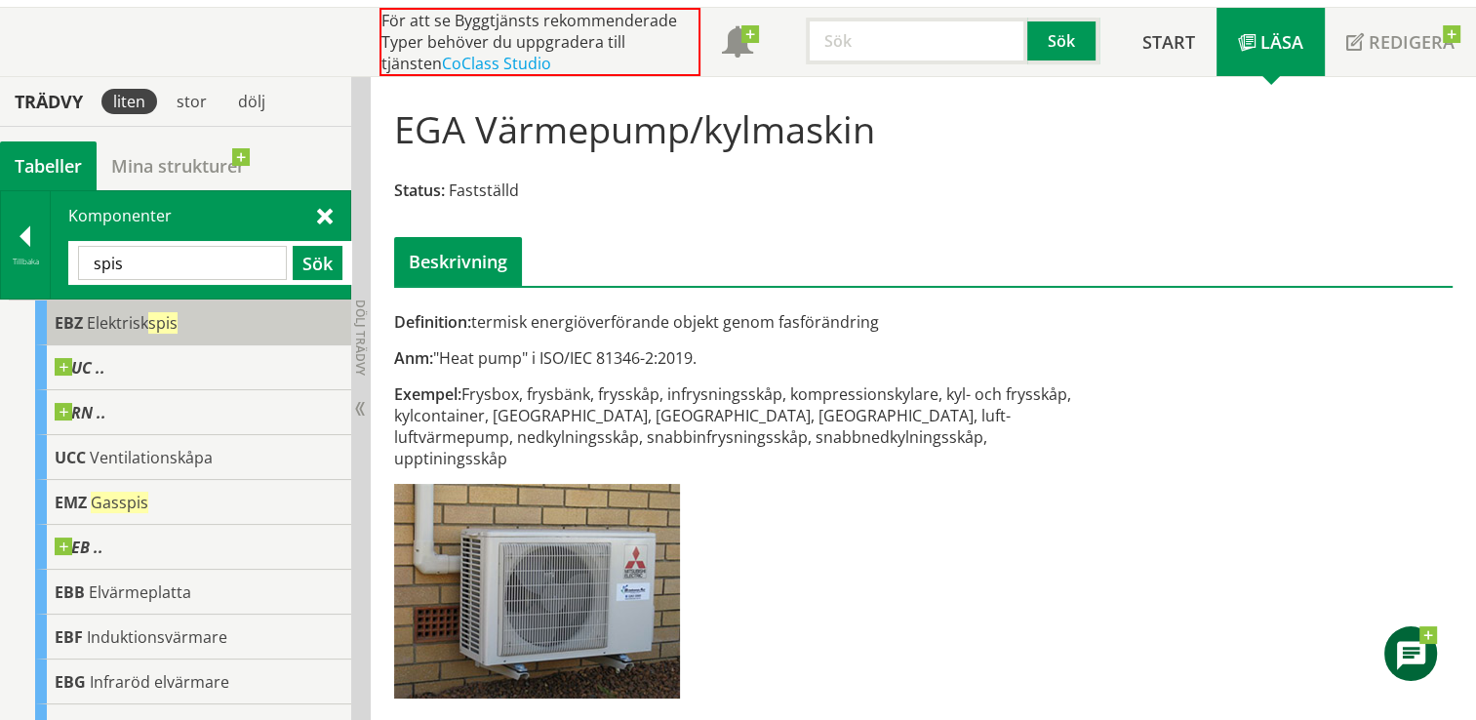
click at [118, 321] on span "Elektrisk spis" at bounding box center [132, 322] width 91 height 21
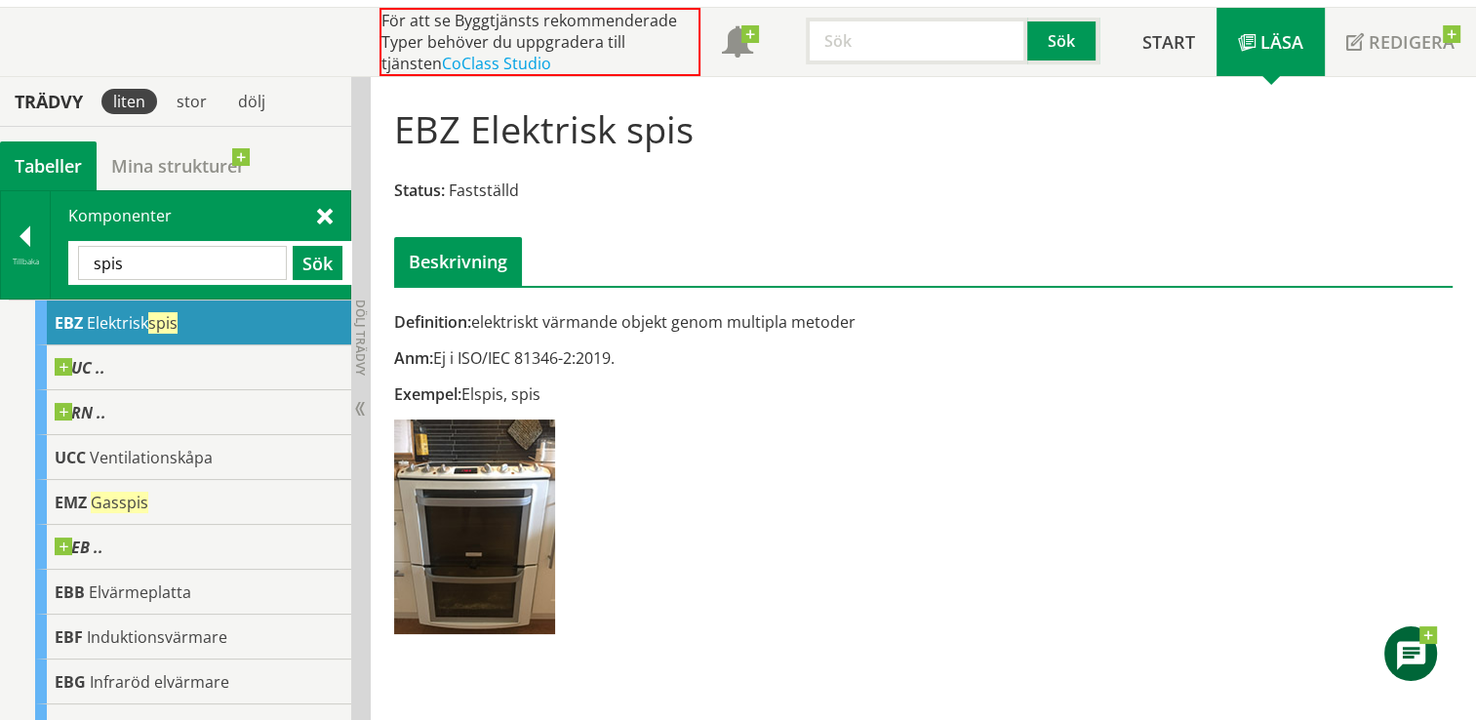
click at [146, 259] on input "spis" at bounding box center [182, 263] width 209 height 34
type input "s"
type input "ugn"
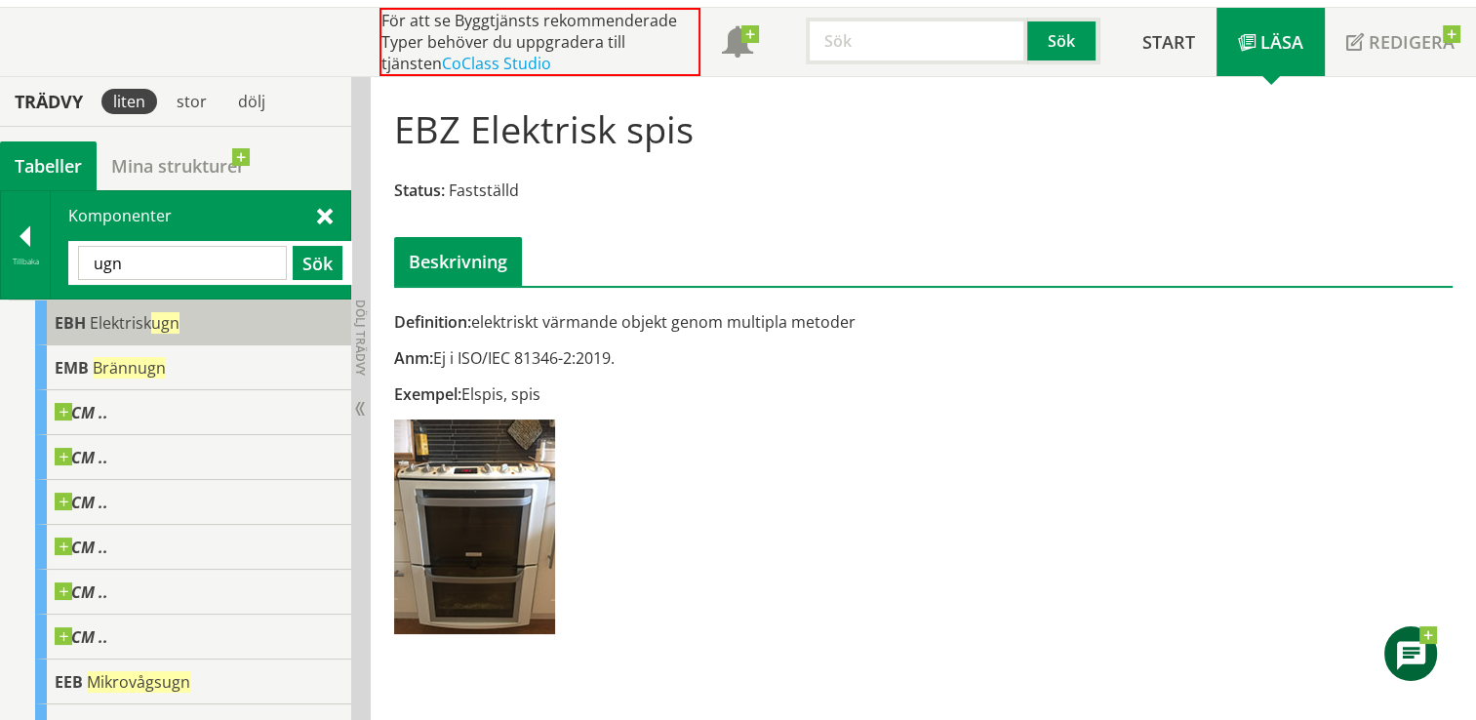
click at [167, 318] on span "ugn" at bounding box center [165, 322] width 28 height 21
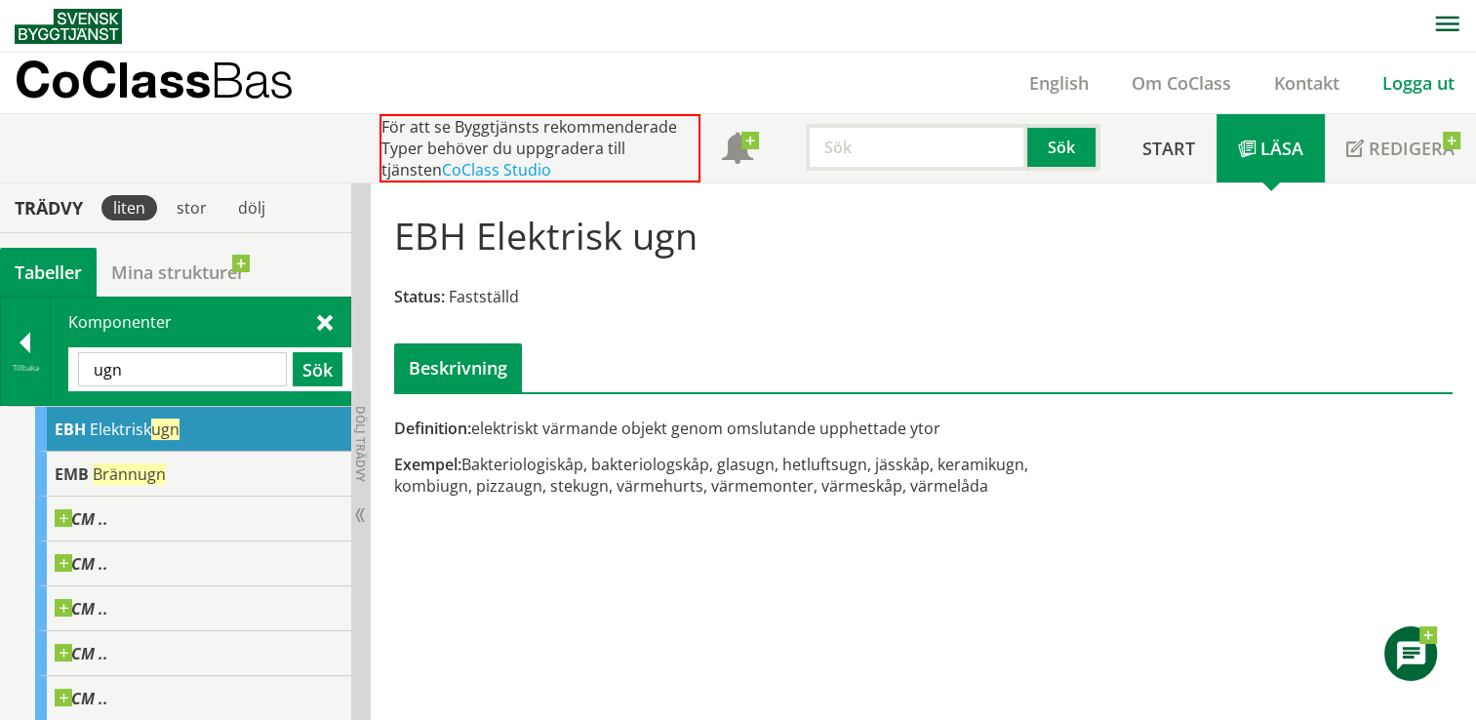
click at [1412, 75] on link "Logga ut" at bounding box center [1418, 82] width 115 height 23
